Goal: Check status

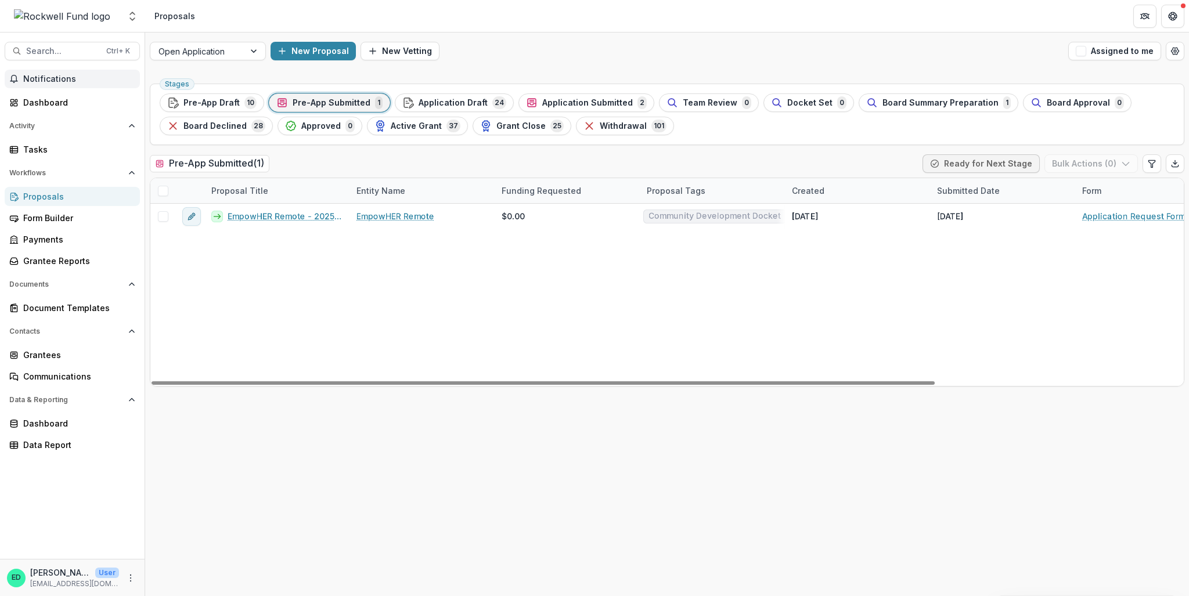
click at [60, 73] on button "Notifications" at bounding box center [72, 79] width 135 height 19
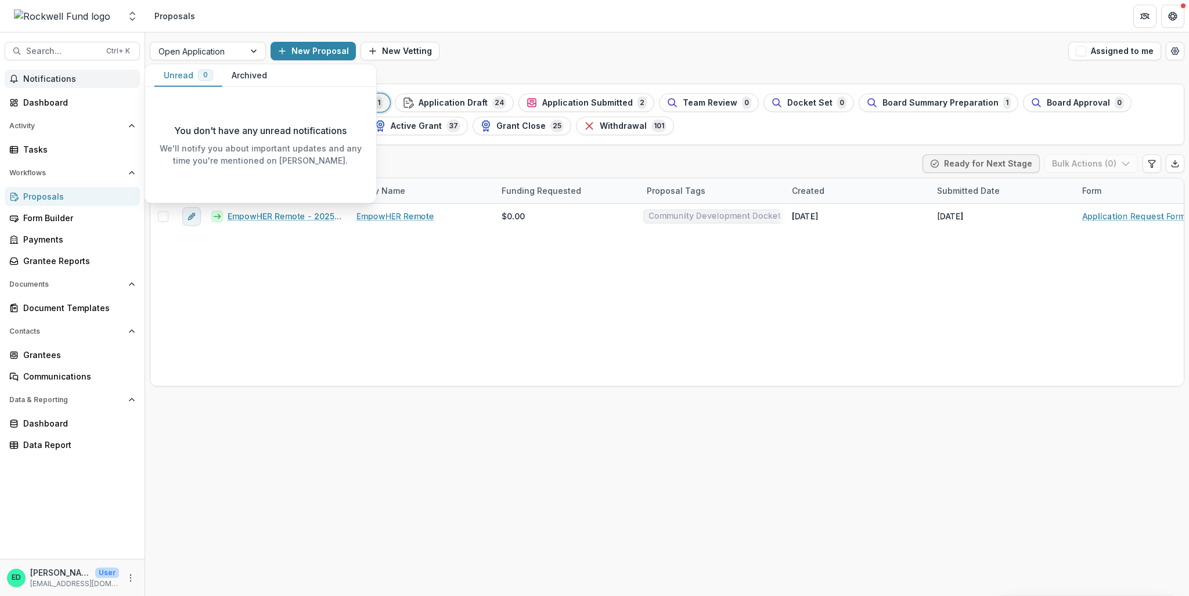
click at [63, 82] on span "Notifications" at bounding box center [79, 79] width 112 height 10
